Goal: Navigation & Orientation: Find specific page/section

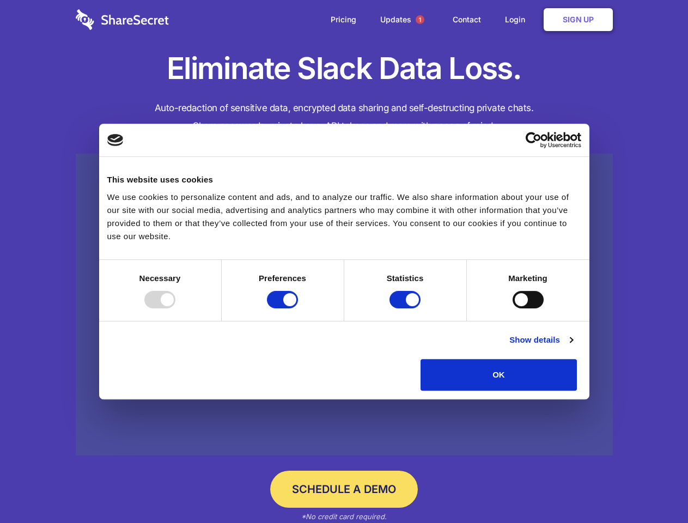
click at [175, 308] on div at bounding box center [159, 299] width 31 height 17
click at [298, 308] on input "Preferences" at bounding box center [282, 299] width 31 height 17
checkbox input "false"
click at [406, 308] on input "Statistics" at bounding box center [404, 299] width 31 height 17
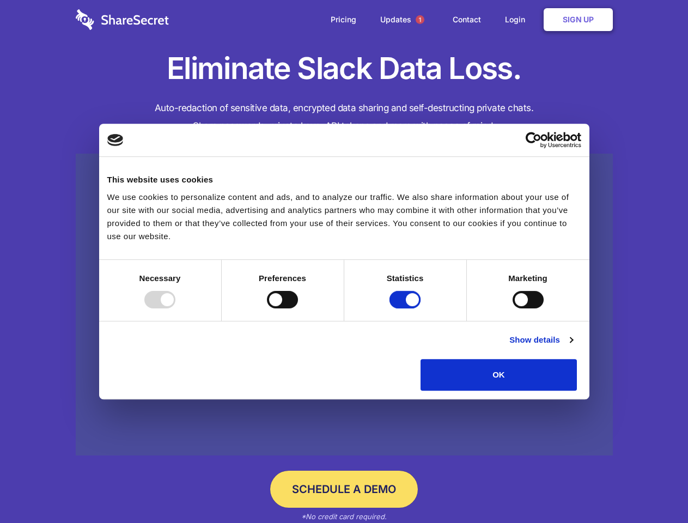
checkbox input "false"
click at [513, 308] on input "Marketing" at bounding box center [528, 299] width 31 height 17
checkbox input "true"
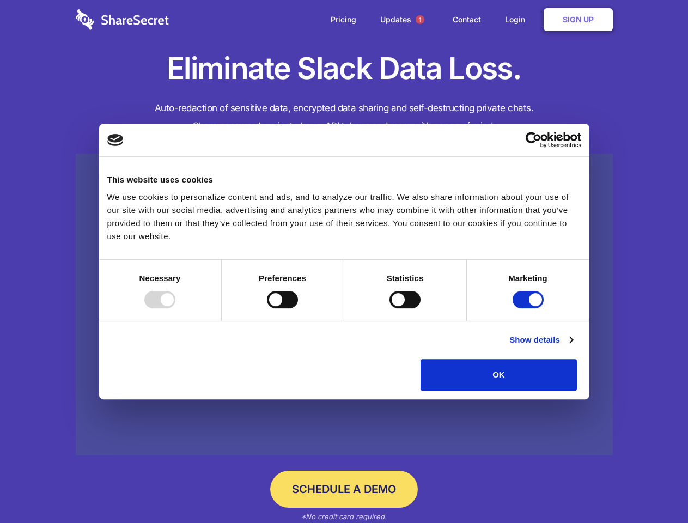
click at [572, 346] on link "Show details" at bounding box center [540, 339] width 63 height 13
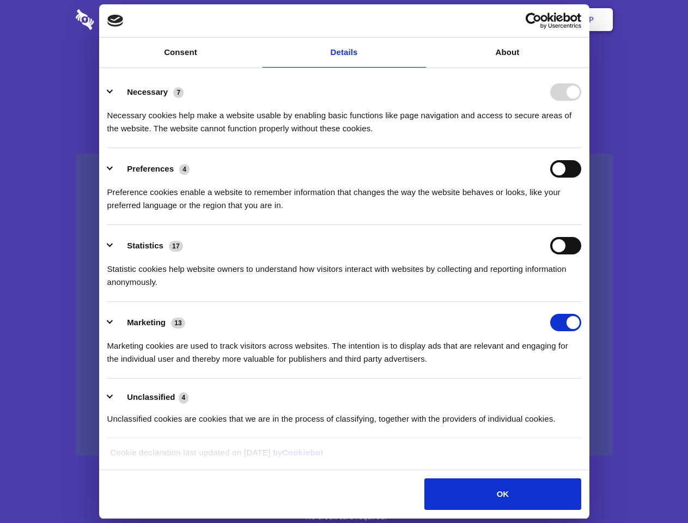
click at [581, 148] on li "Necessary 7 Necessary cookies help make a website usable by enabling basic func…" at bounding box center [344, 109] width 474 height 77
click at [419, 20] on span "1" at bounding box center [420, 19] width 9 height 9
